Goal: Transaction & Acquisition: Purchase product/service

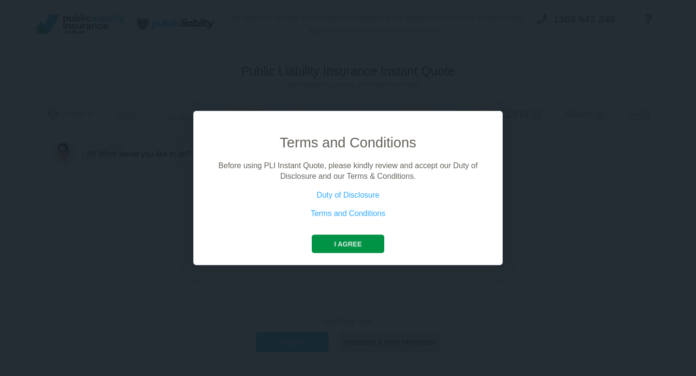
click at [352, 245] on button "I agree" at bounding box center [348, 243] width 72 height 18
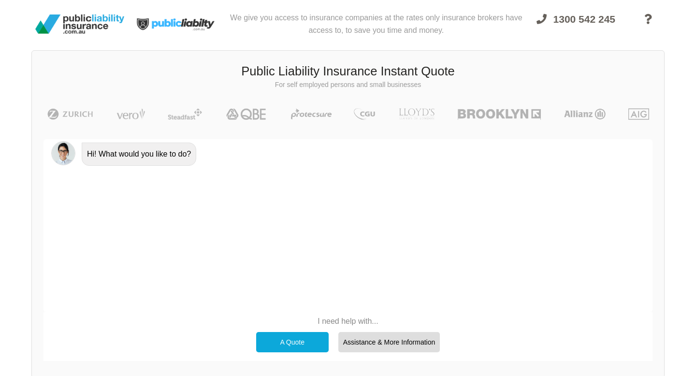
click at [297, 342] on div "A Quote" at bounding box center [292, 342] width 72 height 20
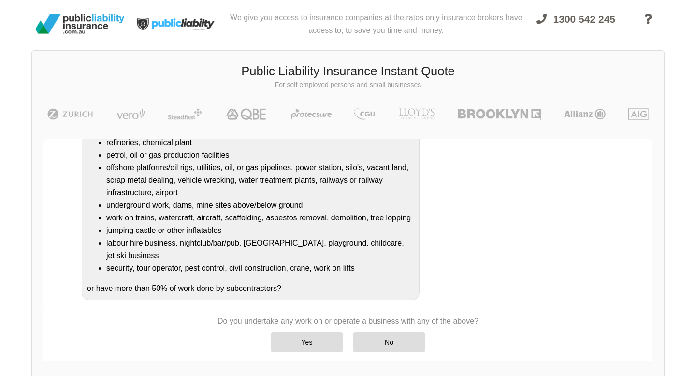
scroll to position [117, 0]
click at [376, 348] on div "No" at bounding box center [389, 342] width 72 height 20
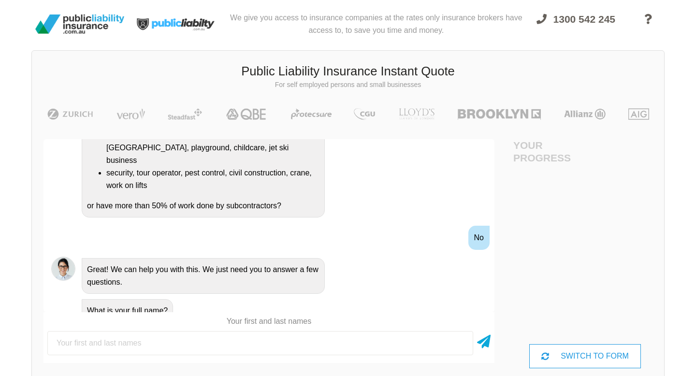
scroll to position [0, 0]
type input "[PERSON_NAME]"
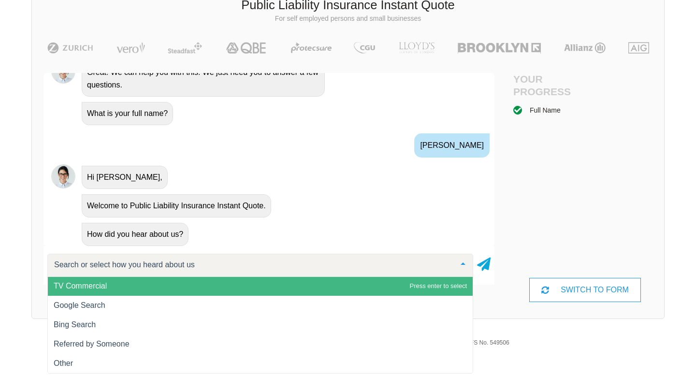
scroll to position [73, 0]
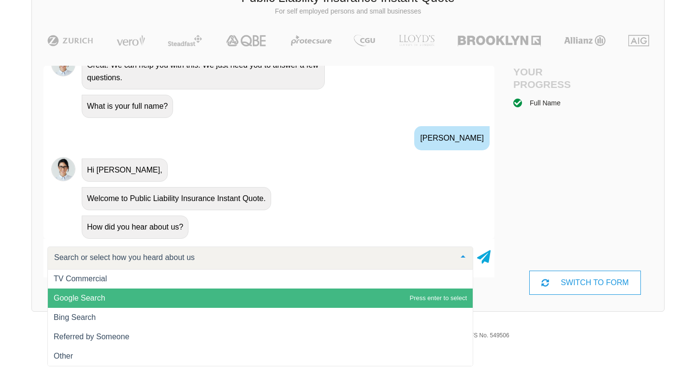
click at [396, 298] on span "Google Search" at bounding box center [260, 297] width 425 height 19
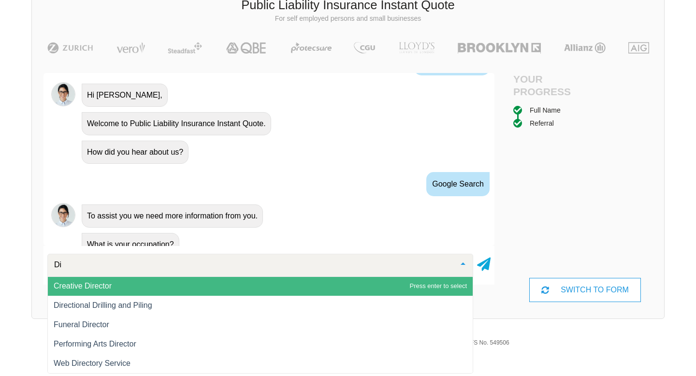
scroll to position [105, 0]
type input "D"
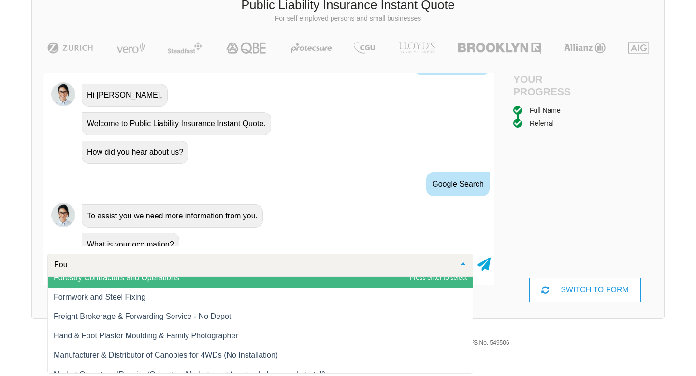
scroll to position [0, 0]
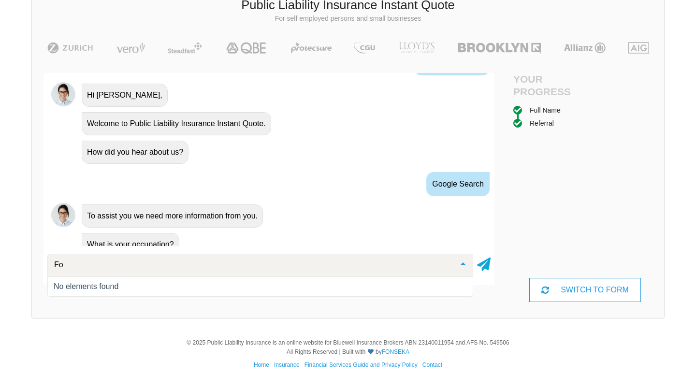
type input "F"
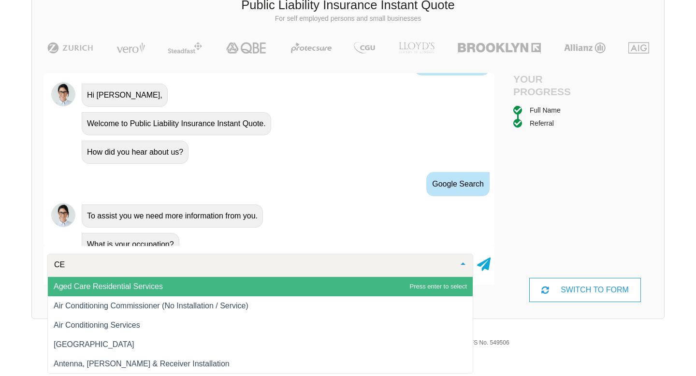
type input "C"
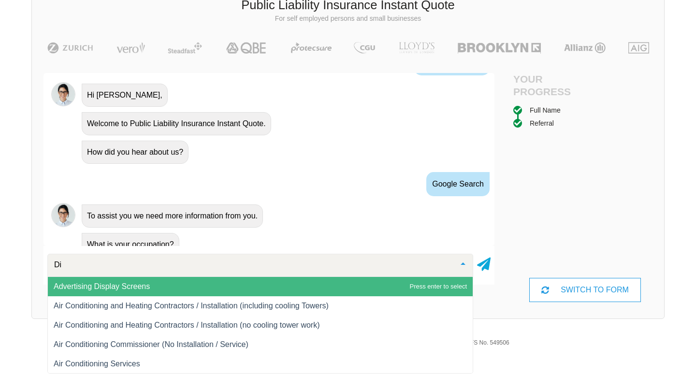
type input "D"
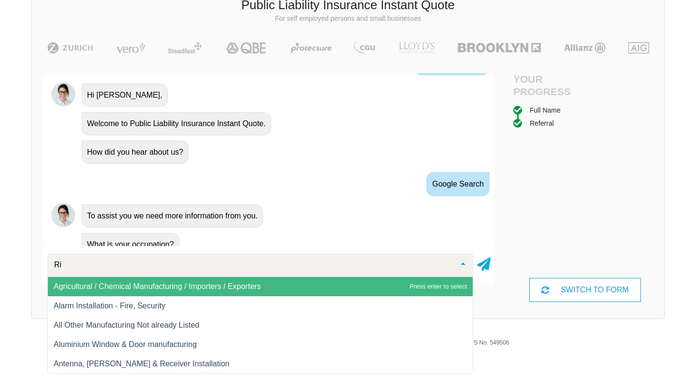
type input "R"
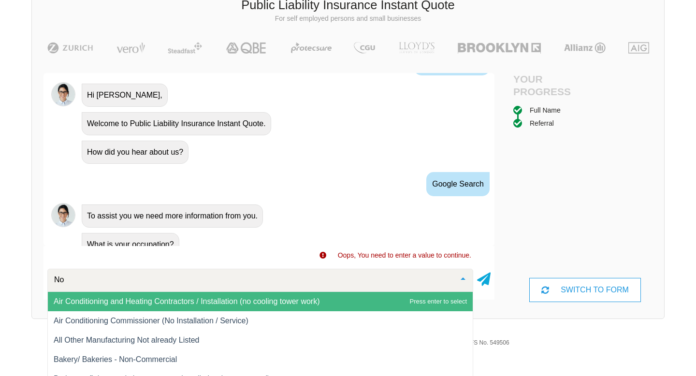
type input "N"
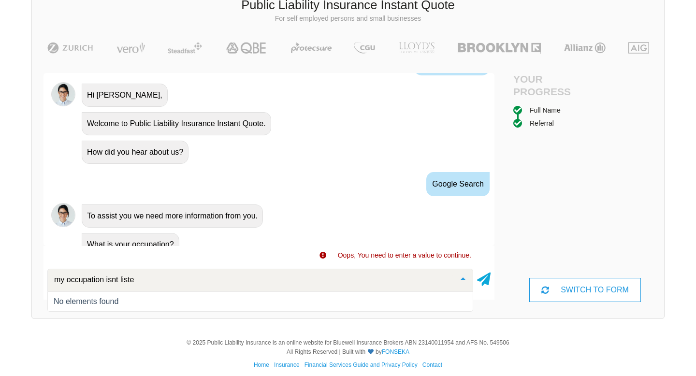
type input "my occupation isnt listed"
click at [485, 281] on icon at bounding box center [484, 277] width 14 height 17
click at [228, 287] on div "Search or select your occupation" at bounding box center [260, 282] width 426 height 26
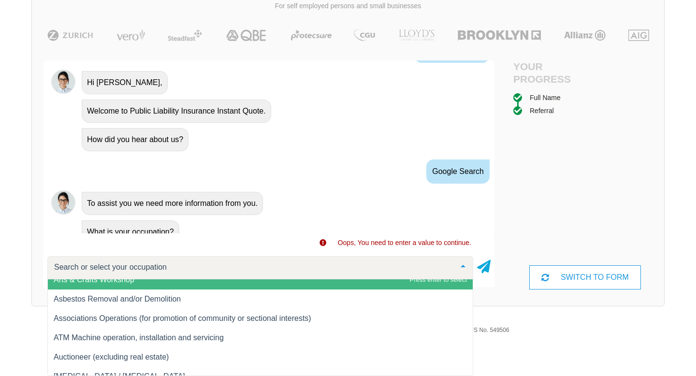
scroll to position [735, 0]
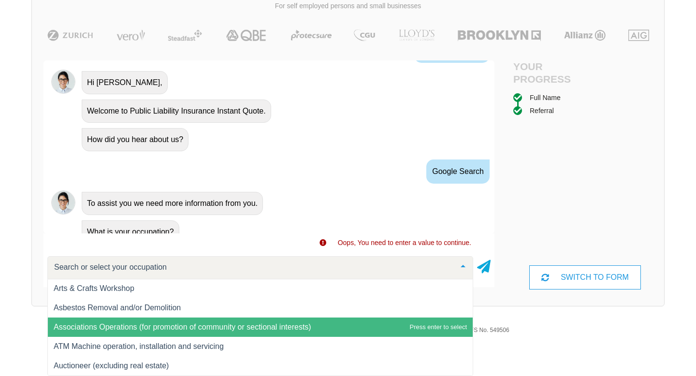
click at [218, 329] on span "Associations Operations (for promotion of community or sectional interests)" at bounding box center [182, 327] width 257 height 8
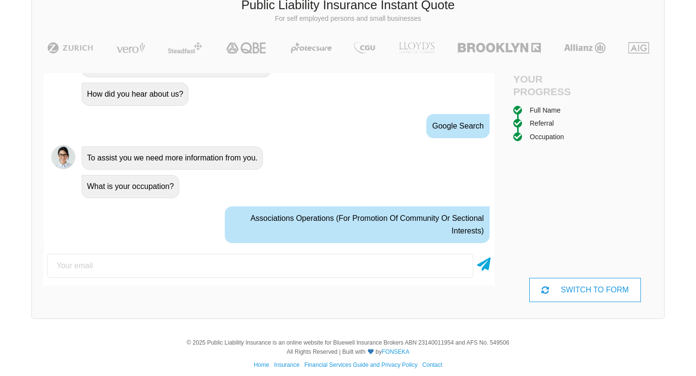
scroll to position [539, 0]
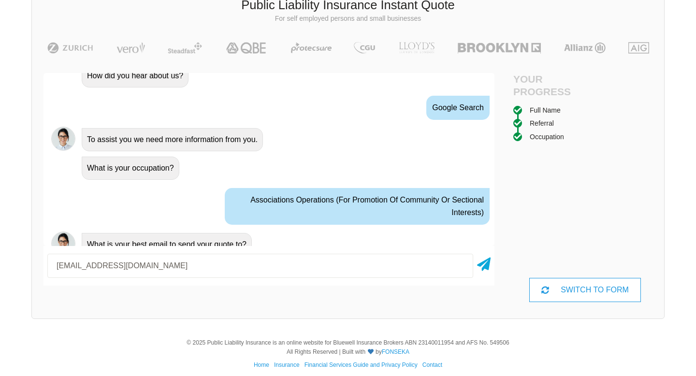
type input "[EMAIL_ADDRESS][DOMAIN_NAME]"
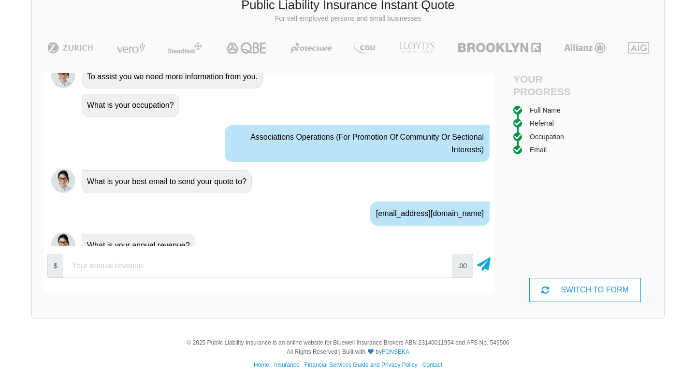
scroll to position [602, 0]
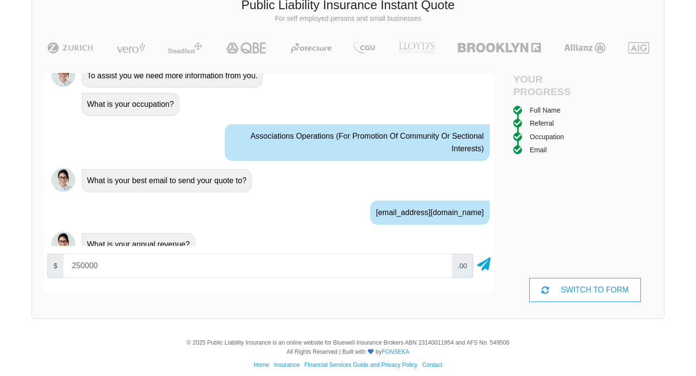
type input "250000"
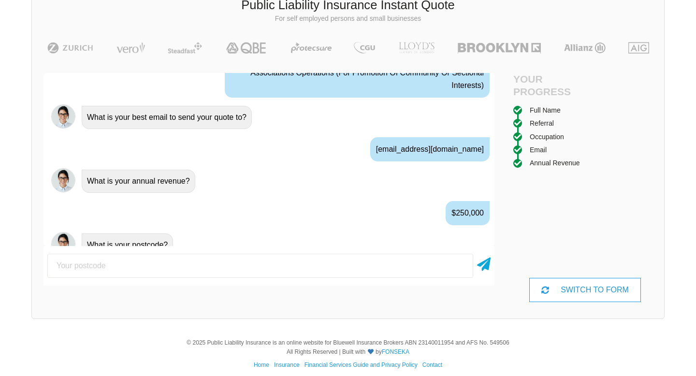
scroll to position [666, 0]
type input "4555"
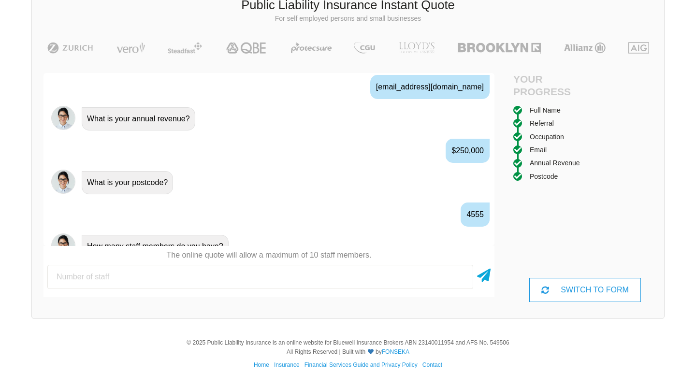
scroll to position [730, 0]
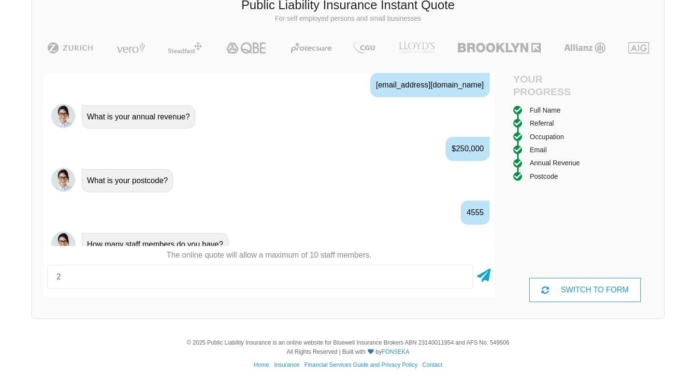
type input "2"
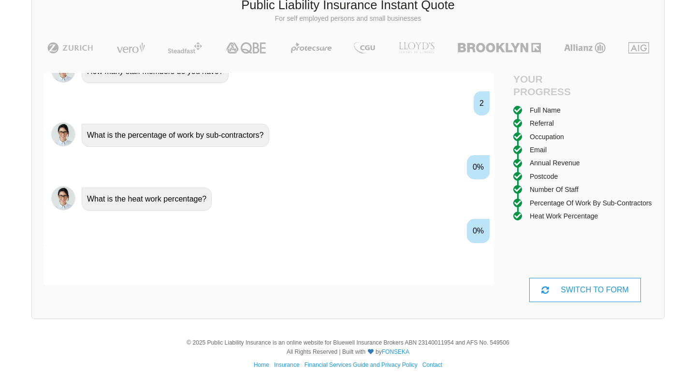
scroll to position [921, 0]
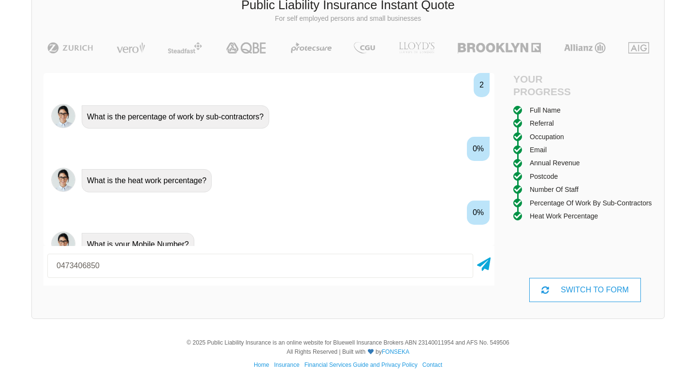
type input "0473406850"
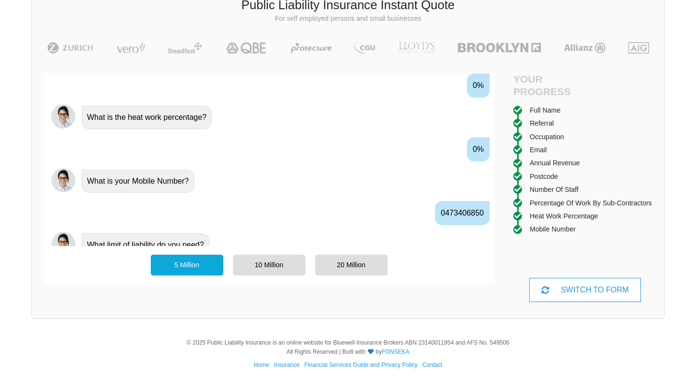
scroll to position [985, 0]
click at [325, 263] on div "20 Million" at bounding box center [351, 265] width 72 height 20
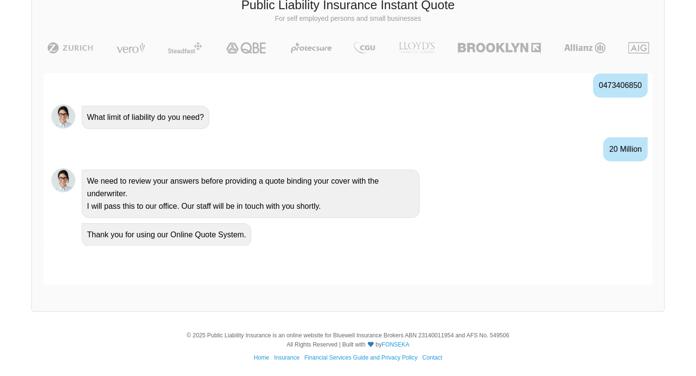
scroll to position [1040, 0]
